Goal: Navigation & Orientation: Understand site structure

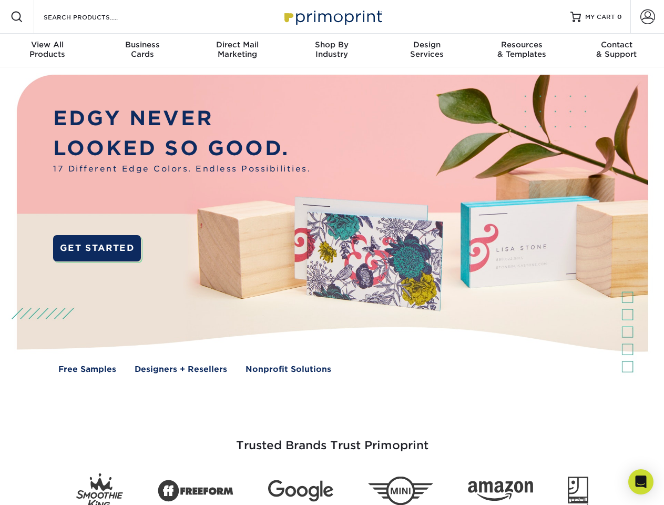
click at [332, 252] on img at bounding box center [331, 231] width 657 height 328
click at [17, 17] on span at bounding box center [17, 17] width 13 height 13
click at [647, 17] on span at bounding box center [647, 16] width 15 height 15
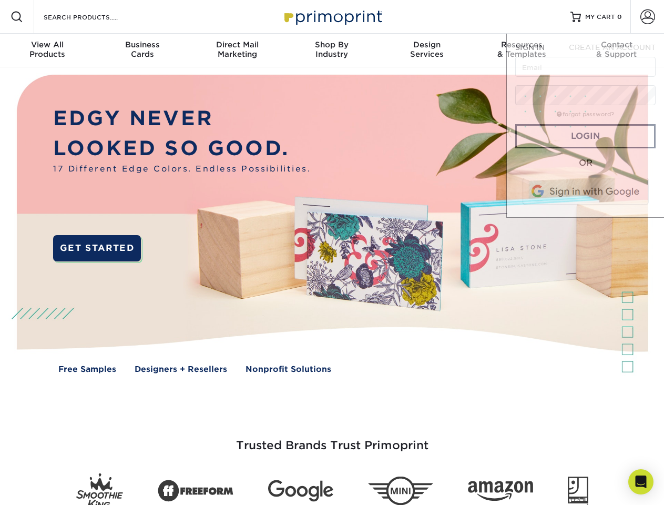
click at [47, 50] on div "View All Products" at bounding box center [47, 49] width 95 height 19
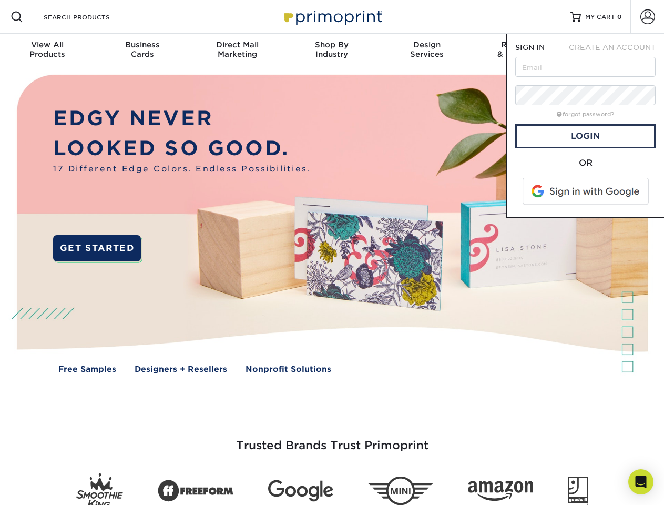
click at [142, 50] on div "Business Cards" at bounding box center [142, 49] width 95 height 19
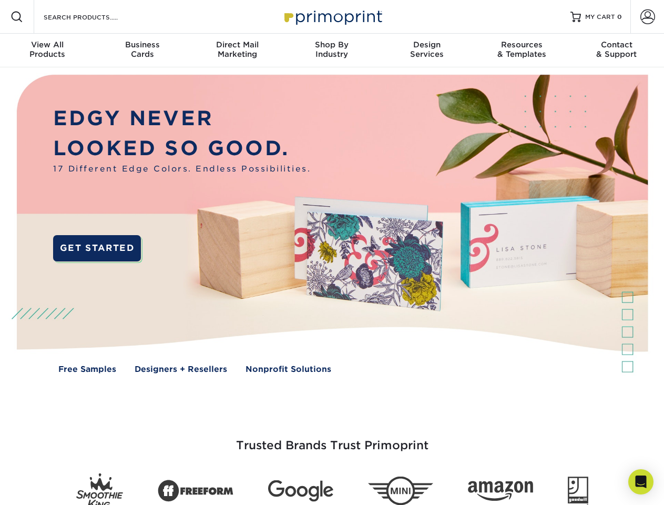
click at [237, 50] on div "Direct Mail Marketing" at bounding box center [237, 49] width 95 height 19
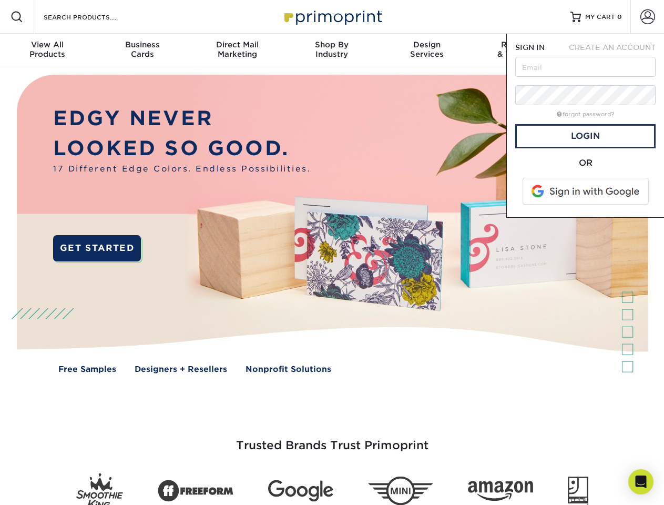
click at [332, 50] on div "Shop By Industry" at bounding box center [331, 49] width 95 height 19
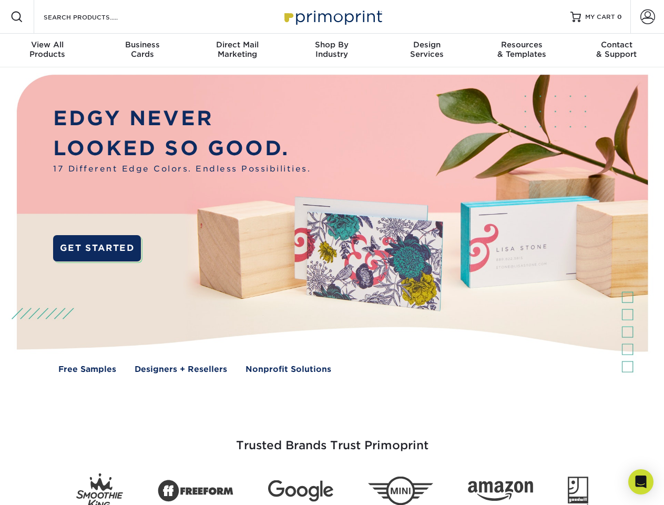
click at [427, 50] on div "Design Services" at bounding box center [426, 49] width 95 height 19
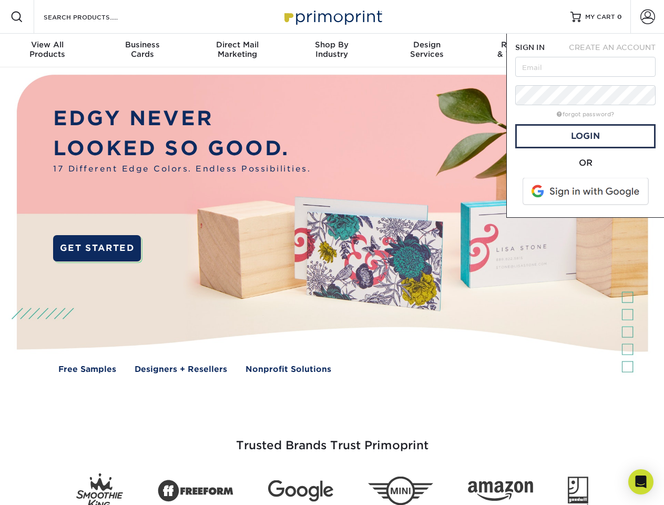
click at [521, 50] on span "SIGN IN" at bounding box center [529, 47] width 29 height 8
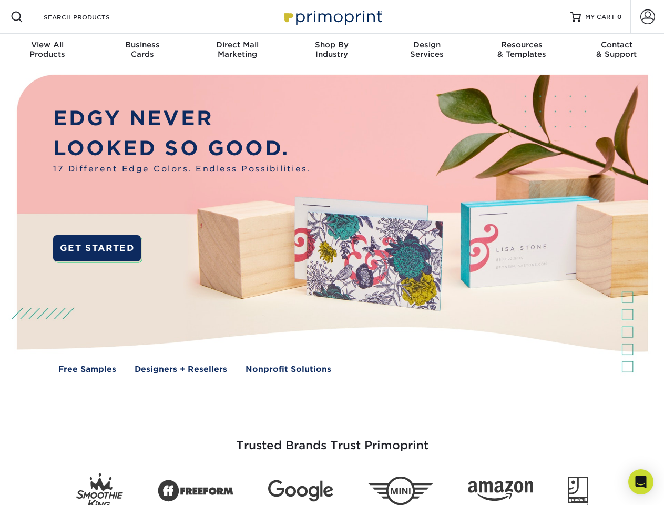
click at [616, 50] on div "Contact & Support" at bounding box center [616, 49] width 95 height 19
